Goal: Contribute content: Add original content to the website for others to see

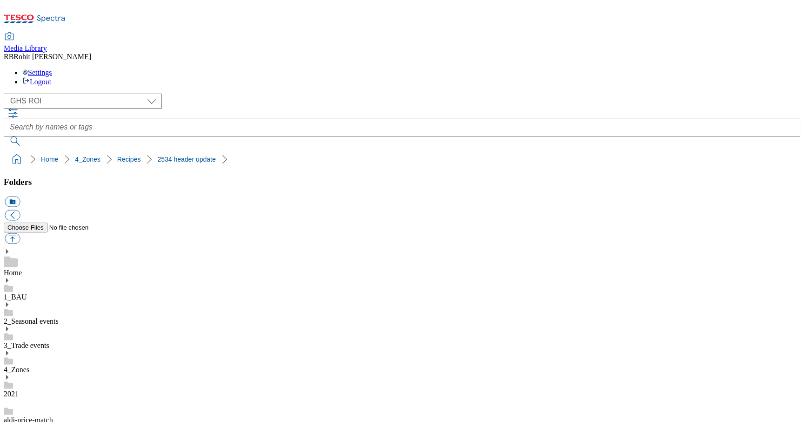
select select "flare-ghs-roi"
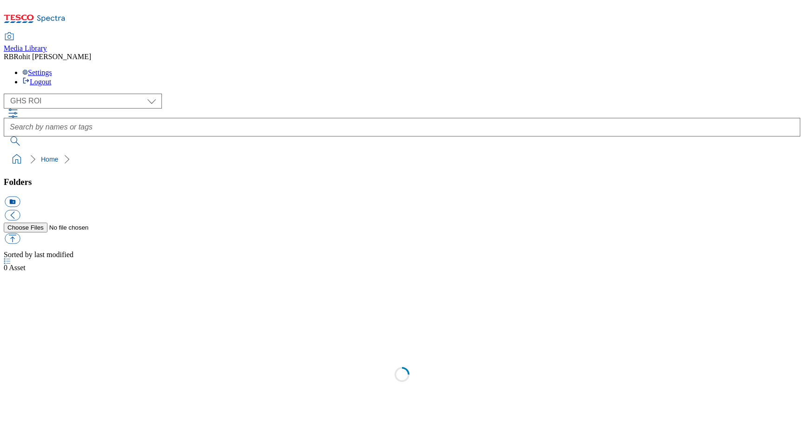
select select "flare-ghs-roi"
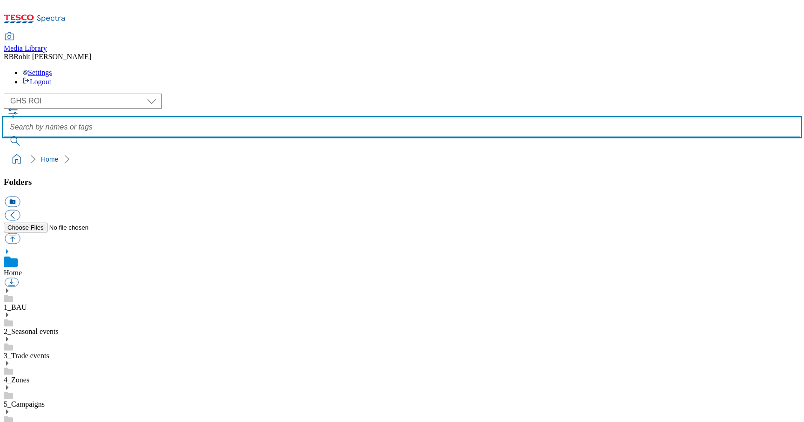
click at [326, 118] on input "text" at bounding box center [402, 127] width 797 height 19
type input "drink"
click at [4, 136] on button "submit" at bounding box center [16, 140] width 24 height 9
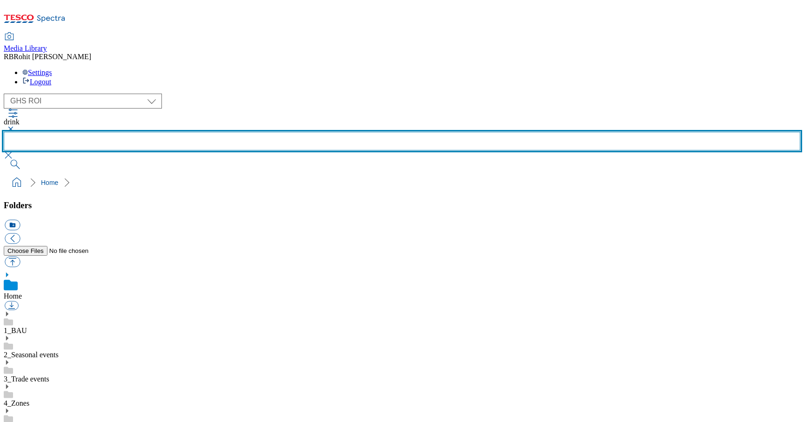
scroll to position [272, 0]
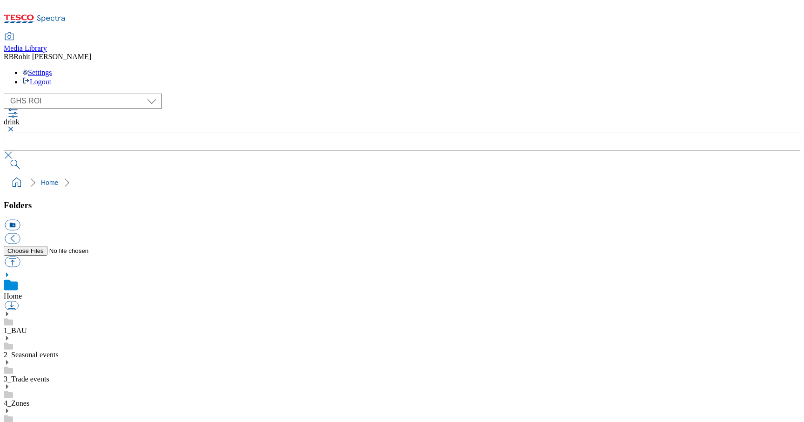
click at [8, 311] on use at bounding box center [7, 313] width 2 height 5
click at [8, 408] on use at bounding box center [7, 410] width 2 height 5
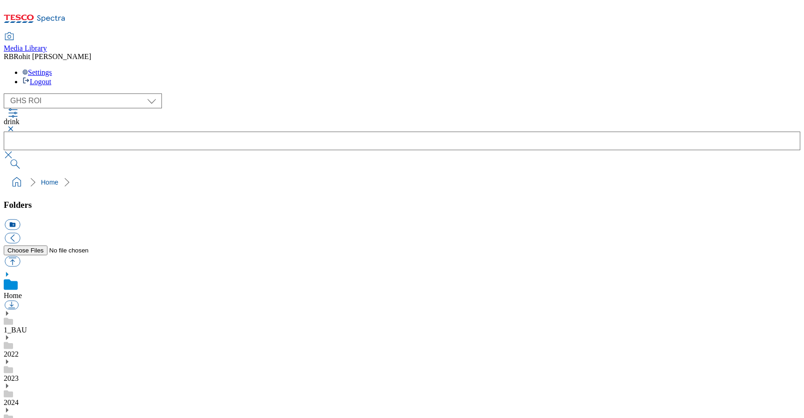
scroll to position [0, 0]
click at [73, 407] on div "2025" at bounding box center [402, 419] width 797 height 24
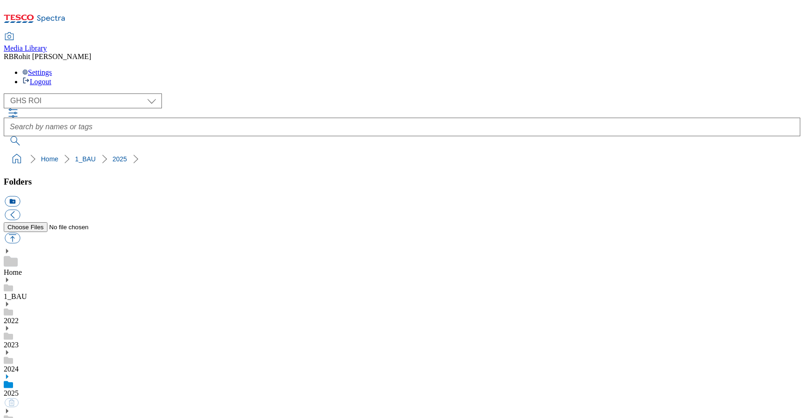
scroll to position [74, 0]
click at [20, 196] on button "icon_new_folder" at bounding box center [12, 201] width 15 height 11
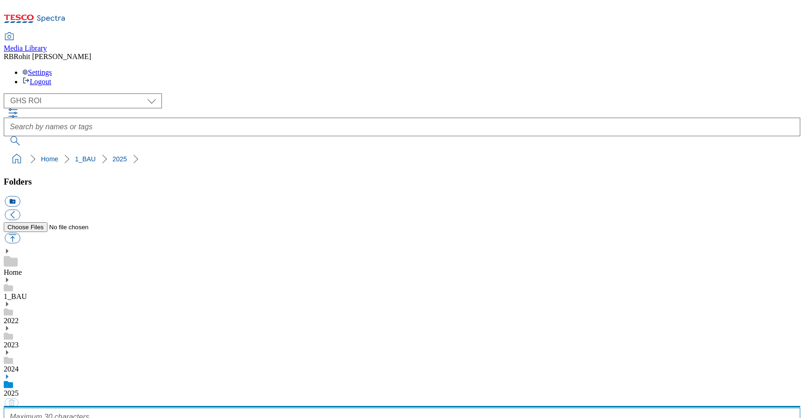
click at [90, 408] on input "text" at bounding box center [402, 417] width 797 height 19
type input "2534"
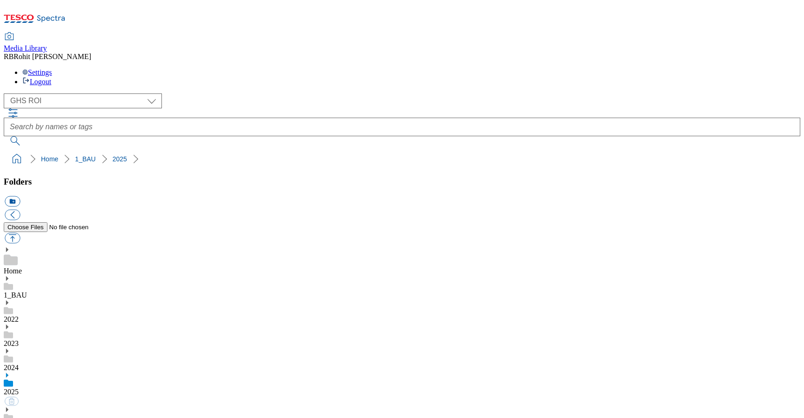
scroll to position [527, 0]
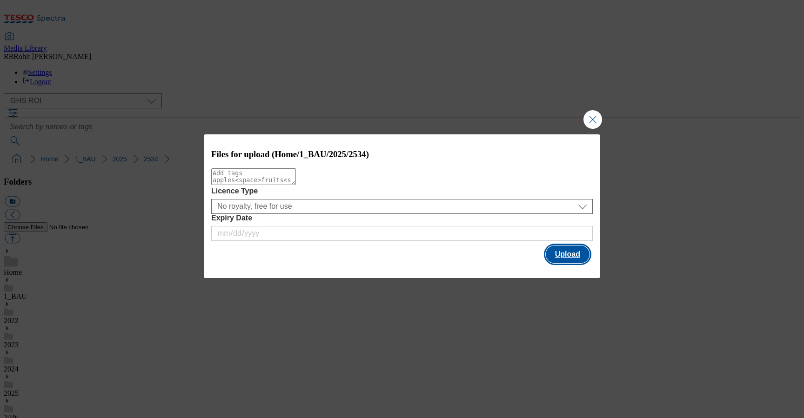
click at [577, 251] on button "Upload" at bounding box center [568, 255] width 44 height 18
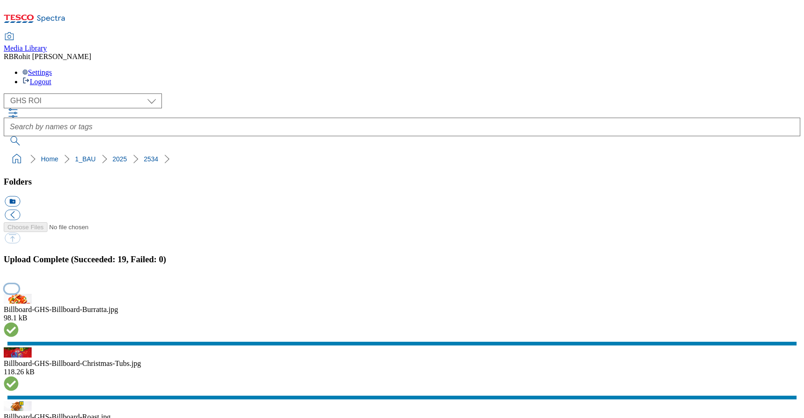
click at [19, 284] on button "button" at bounding box center [12, 288] width 14 height 9
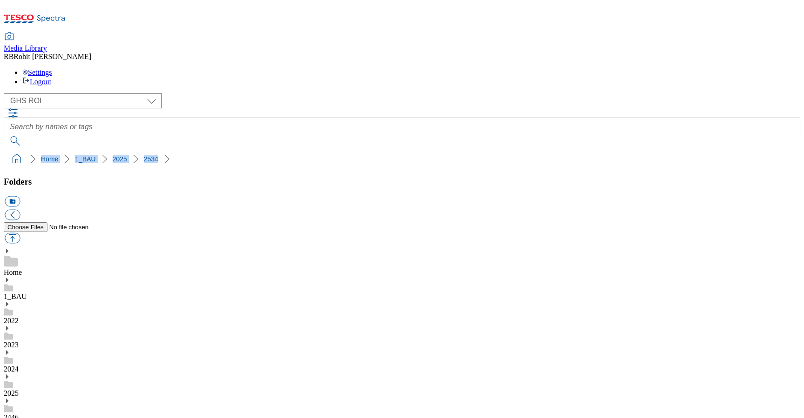
drag, startPoint x: 3, startPoint y: 94, endPoint x: 123, endPoint y: 87, distance: 120.3
click at [123, 150] on nav "Home 1_BAU 2025 2534" at bounding box center [402, 159] width 797 height 18
copy ol "Home 1_BAU 2025 2534"
